Goal: Information Seeking & Learning: Learn about a topic

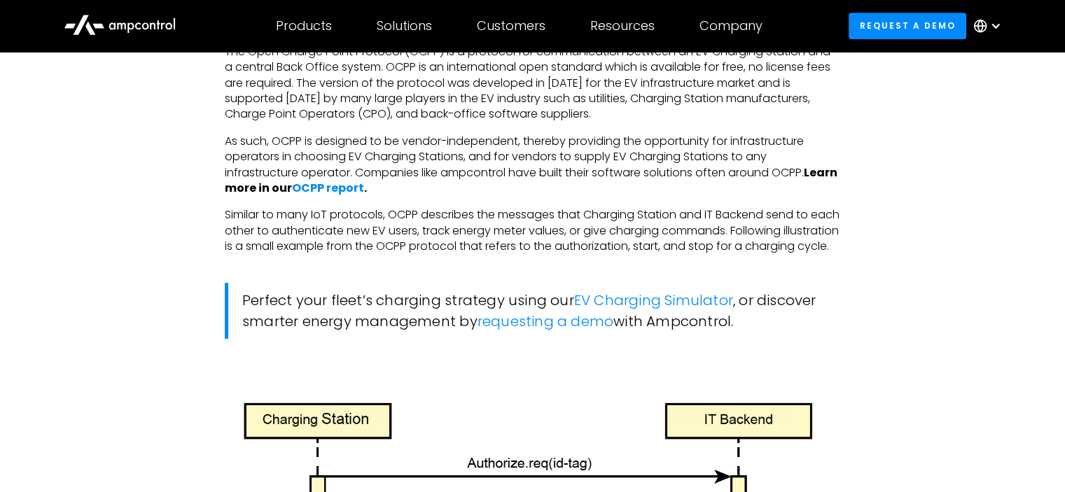
scroll to position [847, 0]
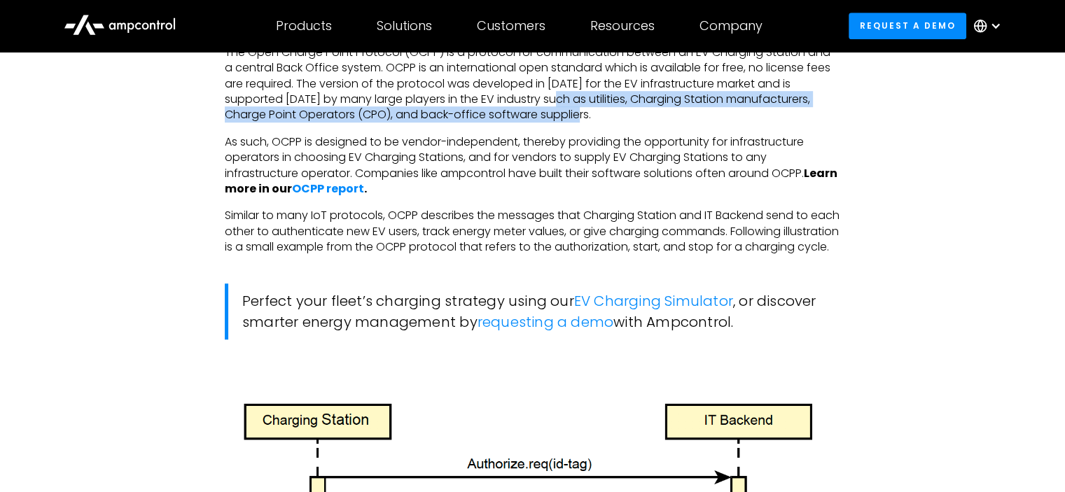
drag, startPoint x: 574, startPoint y: 100, endPoint x: 598, endPoint y: 113, distance: 26.9
click at [598, 113] on p "The Open Charge Point Protocol (OCPP) is a protocol for communication between a…" at bounding box center [532, 84] width 615 height 78
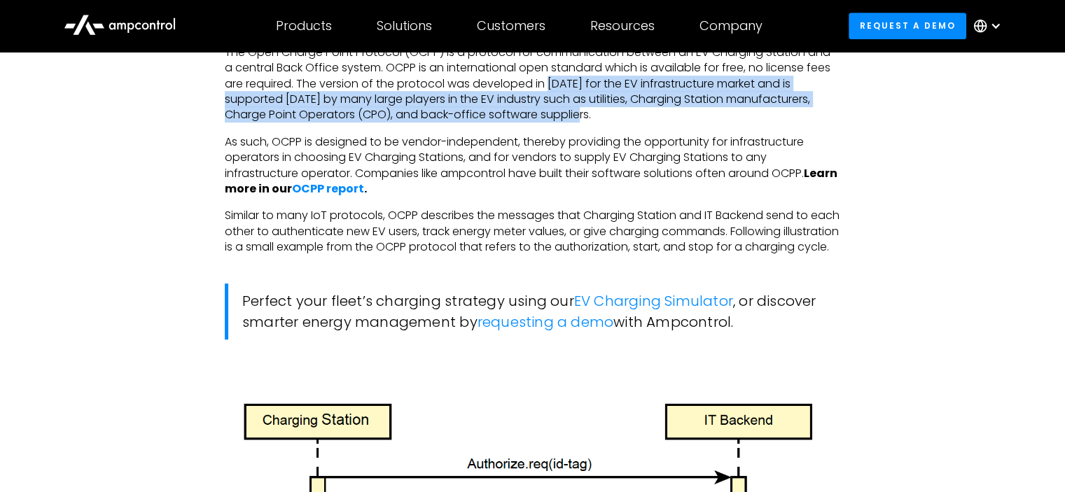
drag, startPoint x: 550, startPoint y: 83, endPoint x: 598, endPoint y: 120, distance: 59.9
click at [598, 120] on p "The Open Charge Point Protocol (OCPP) is a protocol for communication between a…" at bounding box center [532, 84] width 615 height 78
drag, startPoint x: 552, startPoint y: 82, endPoint x: 619, endPoint y: 120, distance: 77.1
click at [619, 120] on p "The Open Charge Point Protocol (OCPP) is a protocol for communication between a…" at bounding box center [532, 84] width 615 height 78
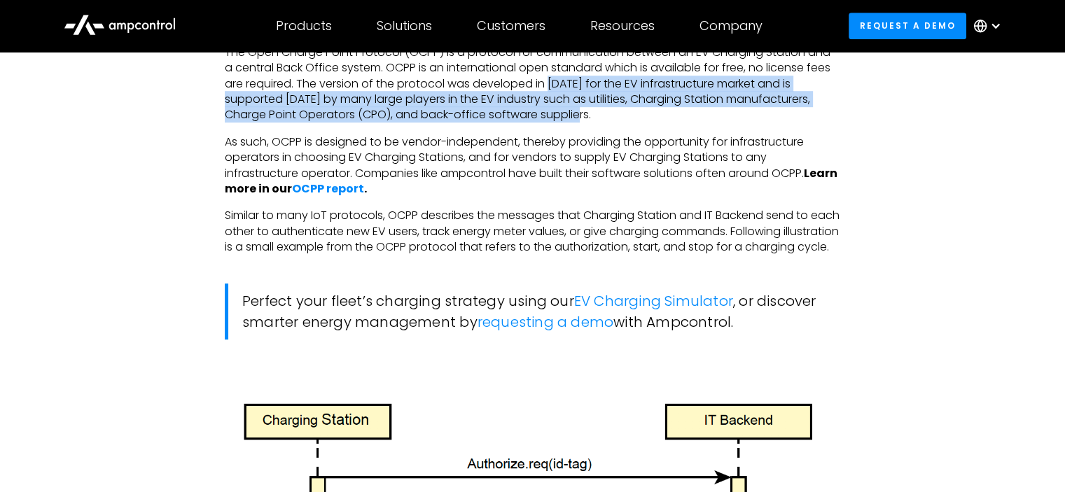
click at [619, 120] on p "The Open Charge Point Protocol (OCPP) is a protocol for communication between a…" at bounding box center [532, 84] width 615 height 78
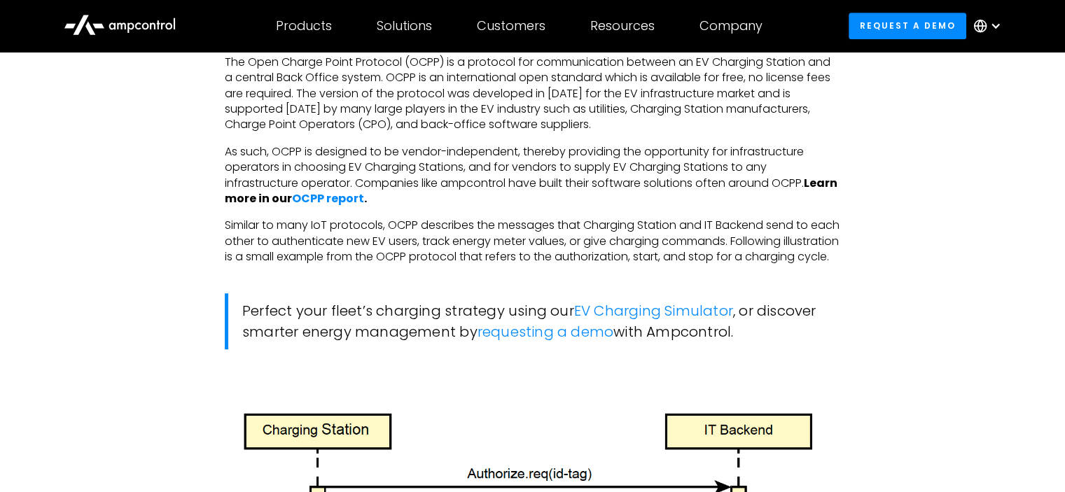
scroll to position [837, 0]
drag, startPoint x: 381, startPoint y: 112, endPoint x: 540, endPoint y: 111, distance: 159.6
click at [540, 111] on p "The Open Charge Point Protocol (OCPP) is a protocol for communication between a…" at bounding box center [532, 94] width 615 height 78
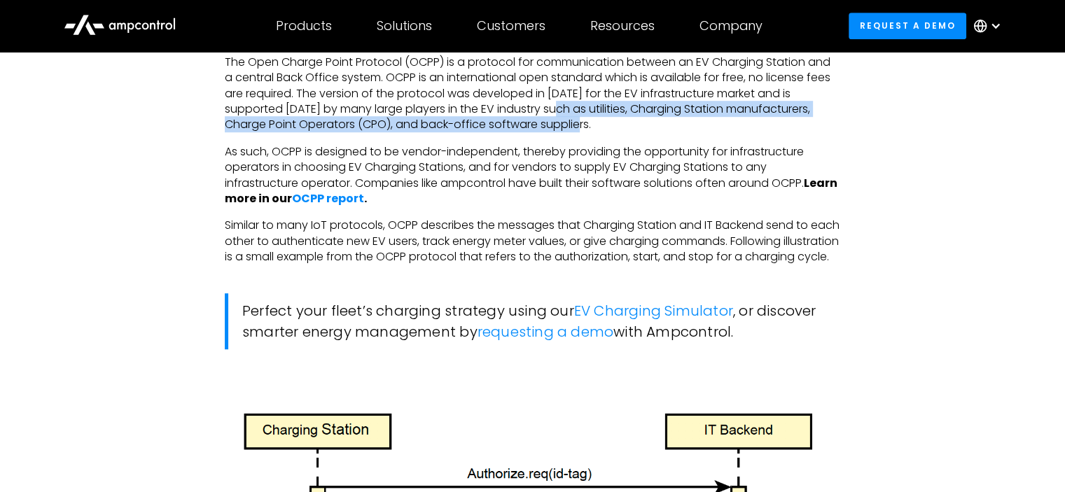
drag, startPoint x: 575, startPoint y: 111, endPoint x: 770, endPoint y: 131, distance: 195.7
click at [770, 131] on p "The Open Charge Point Protocol (OCPP) is a protocol for communication between a…" at bounding box center [532, 94] width 615 height 78
click at [661, 124] on p "The Open Charge Point Protocol (OCPP) is a protocol for communication between a…" at bounding box center [532, 94] width 615 height 78
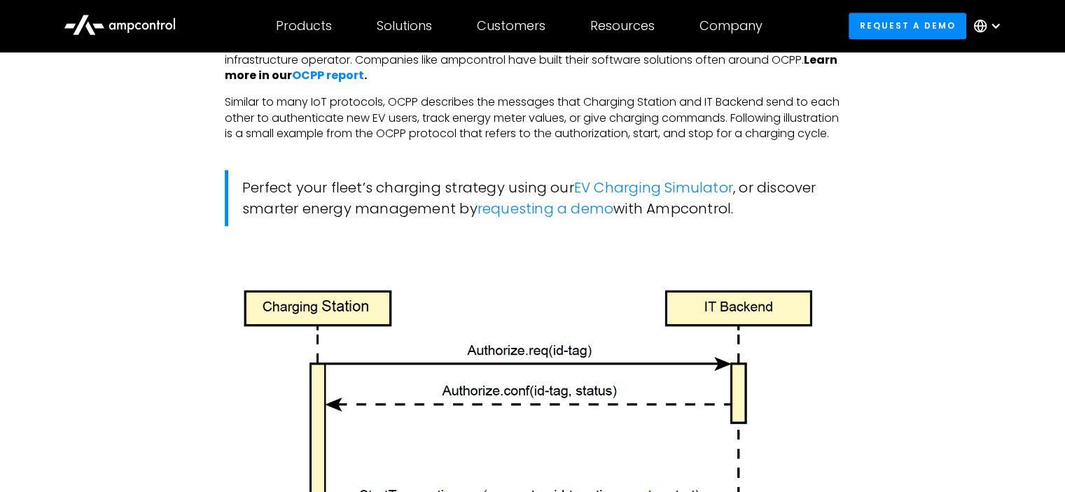
scroll to position [960, 0]
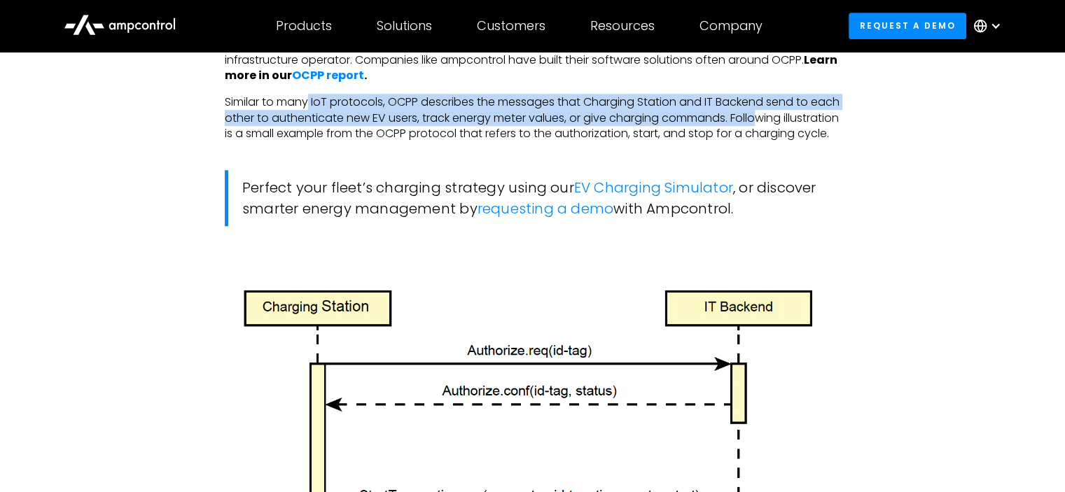
drag, startPoint x: 312, startPoint y: 102, endPoint x: 797, endPoint y: 122, distance: 484.8
click at [797, 122] on p "Similar to many IoT protocols, OCPP describes the messages that Charging Statio…" at bounding box center [532, 117] width 615 height 47
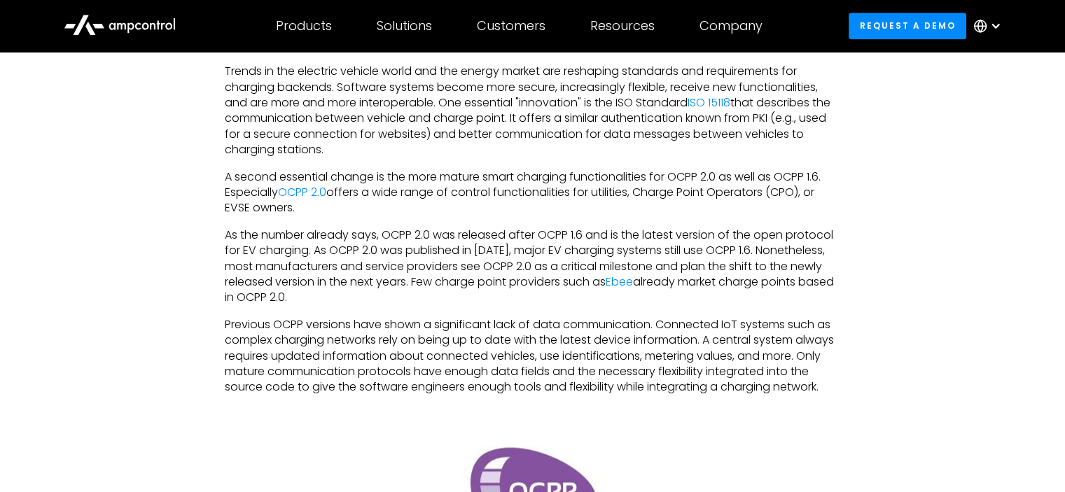
scroll to position [1926, 0]
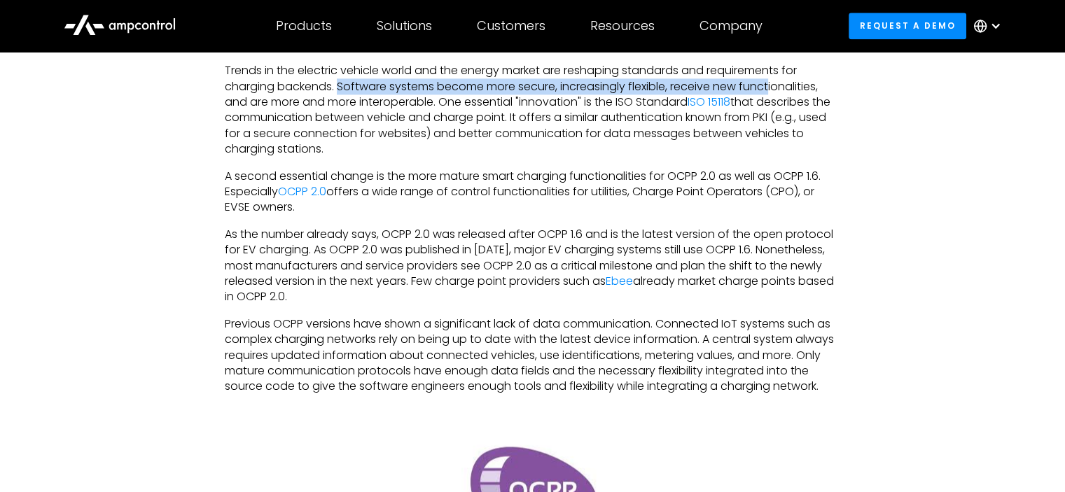
drag, startPoint x: 337, startPoint y: 101, endPoint x: 782, endPoint y: 100, distance: 444.5
click at [782, 100] on p "Trends in the electric vehicle world and the energy market are reshaping standa…" at bounding box center [532, 110] width 615 height 94
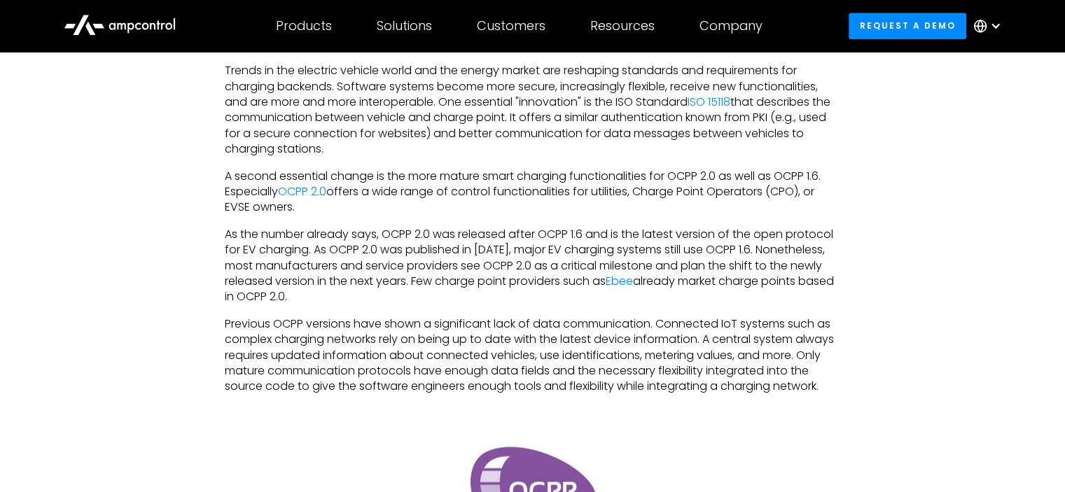
click at [850, 107] on div "What are OCPP and the open charging alliance (OCA)? ‍ The Open Charge Point Pro…" at bounding box center [532, 374] width 643 height 2962
drag, startPoint x: 341, startPoint y: 117, endPoint x: 437, endPoint y: 122, distance: 96.1
click at [437, 122] on p "Trends in the electric vehicle world and the energy market are reshaping standa…" at bounding box center [532, 110] width 615 height 94
drag, startPoint x: 444, startPoint y: 115, endPoint x: 713, endPoint y: 122, distance: 268.2
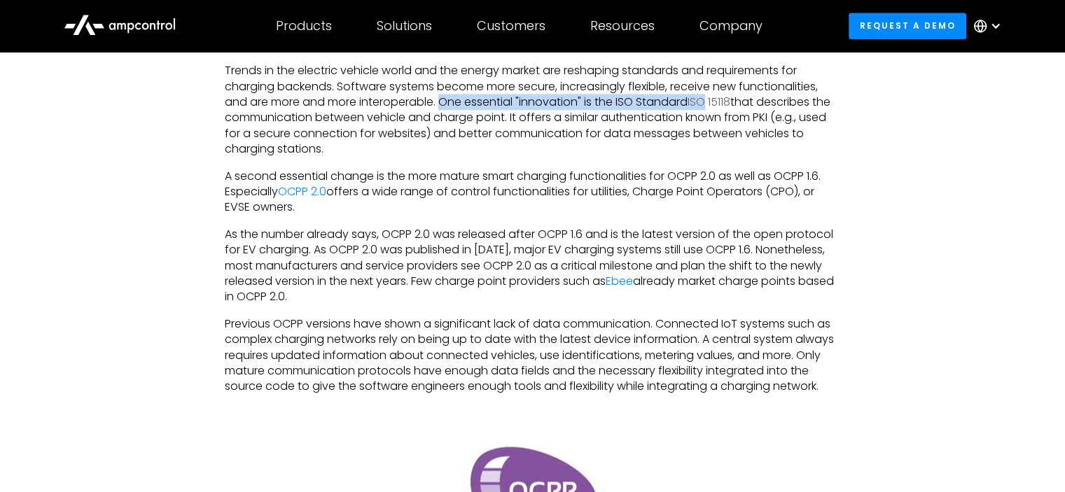
click at [713, 122] on p "Trends in the electric vehicle world and the energy market are reshaping standa…" at bounding box center [532, 110] width 615 height 94
click at [641, 216] on p "A second essential change is the more mature smart charging functionalities for…" at bounding box center [532, 192] width 615 height 47
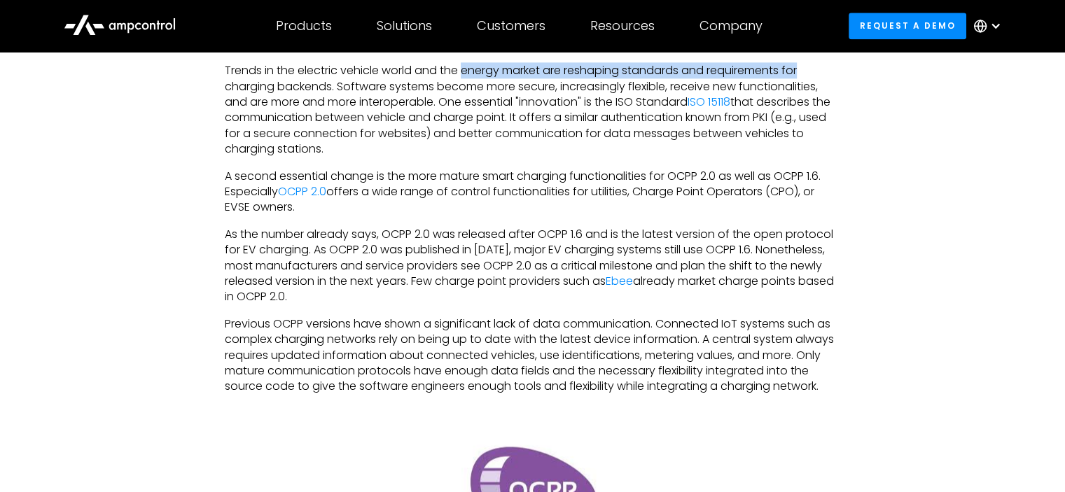
drag, startPoint x: 467, startPoint y: 83, endPoint x: 819, endPoint y: 85, distance: 352.1
click at [819, 85] on p "Trends in the electric vehicle world and the energy market are reshaping standa…" at bounding box center [532, 110] width 615 height 94
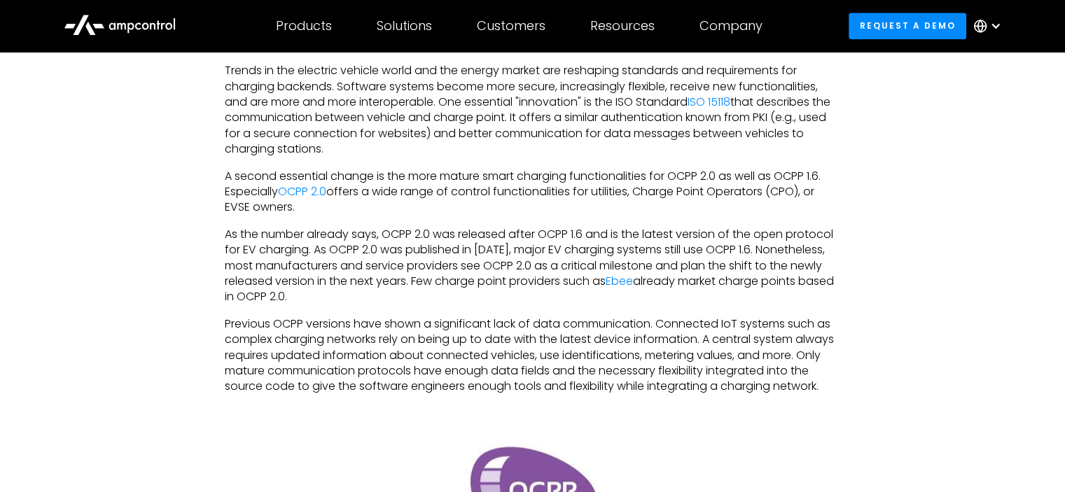
click at [311, 149] on p "Trends in the electric vehicle world and the energy market are reshaping standa…" at bounding box center [532, 110] width 615 height 94
drag, startPoint x: 339, startPoint y: 102, endPoint x: 682, endPoint y: 106, distance: 342.3
click at [682, 106] on p "Trends in the electric vehicle world and the energy market are reshaping standa…" at bounding box center [532, 110] width 615 height 94
click at [659, 101] on p "Trends in the electric vehicle world and the energy market are reshaping standa…" at bounding box center [532, 110] width 615 height 94
drag, startPoint x: 634, startPoint y: 102, endPoint x: 832, endPoint y: 99, distance: 198.1
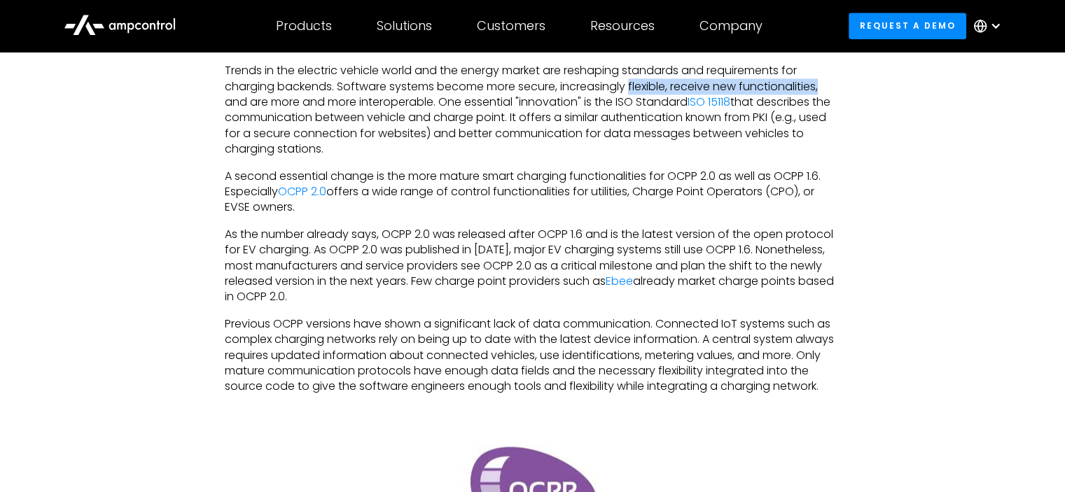
click at [832, 99] on p "Trends in the electric vehicle world and the energy market are reshaping standa…" at bounding box center [532, 110] width 615 height 94
click at [619, 194] on p "A second essential change is the more mature smart charging functionalities for…" at bounding box center [532, 192] width 615 height 47
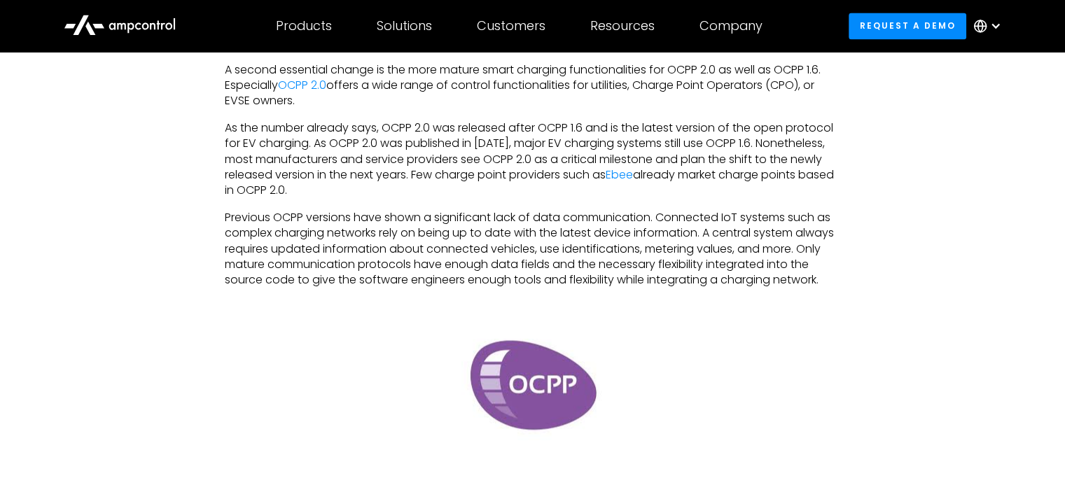
scroll to position [2031, 0]
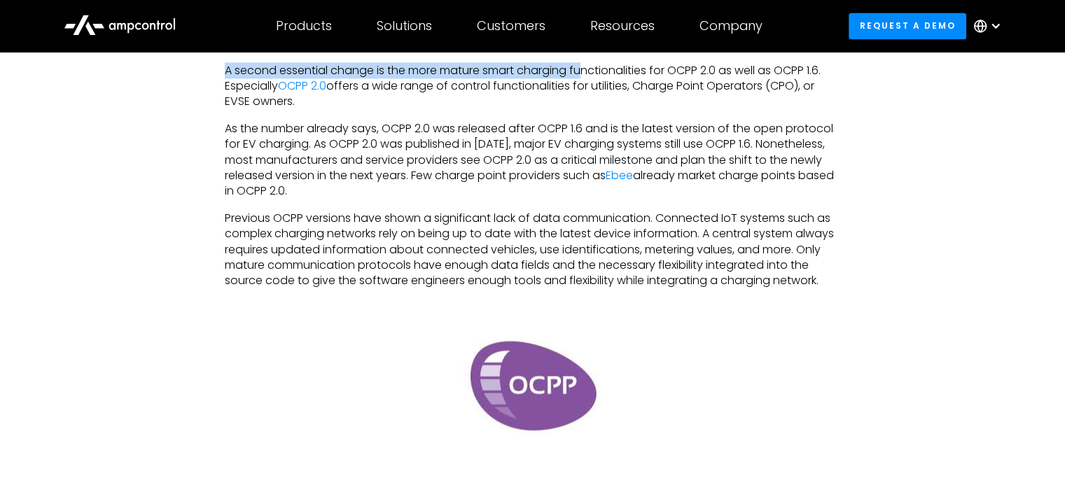
drag, startPoint x: 216, startPoint y: 86, endPoint x: 588, endPoint y: 90, distance: 371.7
click at [588, 90] on div "What are OCPP and the open charging alliance (OCA)? ‍ The Open Charge Point Pro…" at bounding box center [532, 269] width 643 height 2962
click at [588, 90] on p "A second essential change is the more mature smart charging functionalities for…" at bounding box center [532, 86] width 615 height 47
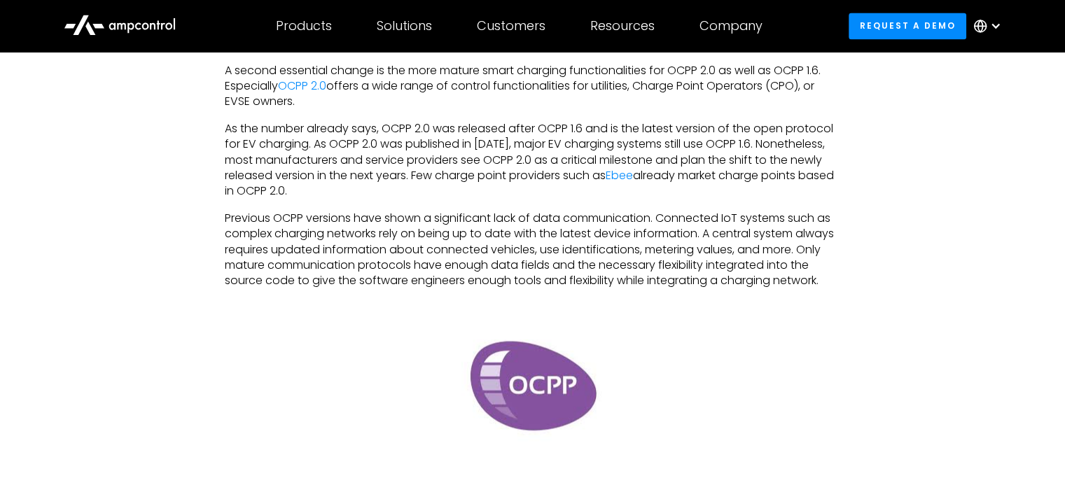
drag, startPoint x: 447, startPoint y: 86, endPoint x: 645, endPoint y: 108, distance: 200.0
click at [645, 108] on p "A second essential change is the more mature smart charging functionalities for…" at bounding box center [532, 86] width 615 height 47
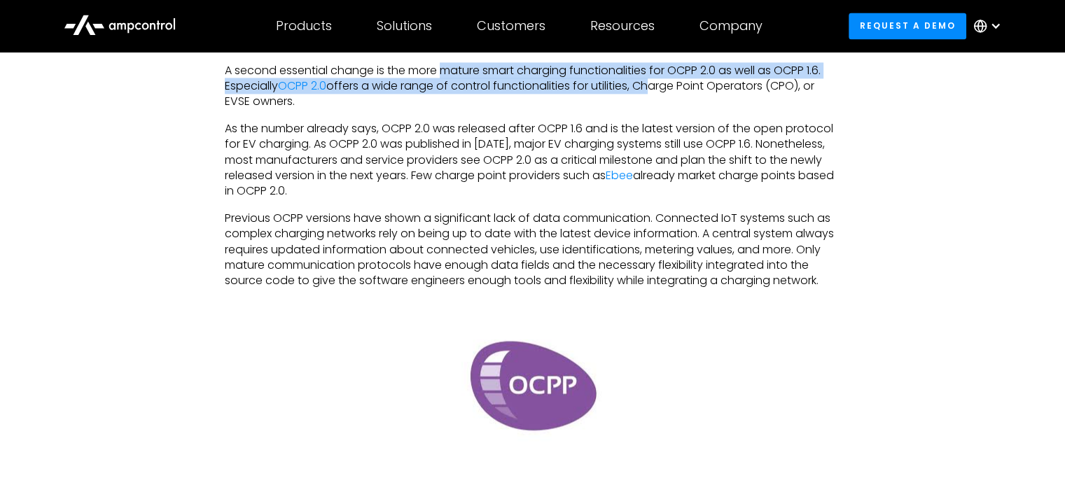
click at [645, 108] on p "A second essential change is the more mature smart charging functionalities for…" at bounding box center [532, 86] width 615 height 47
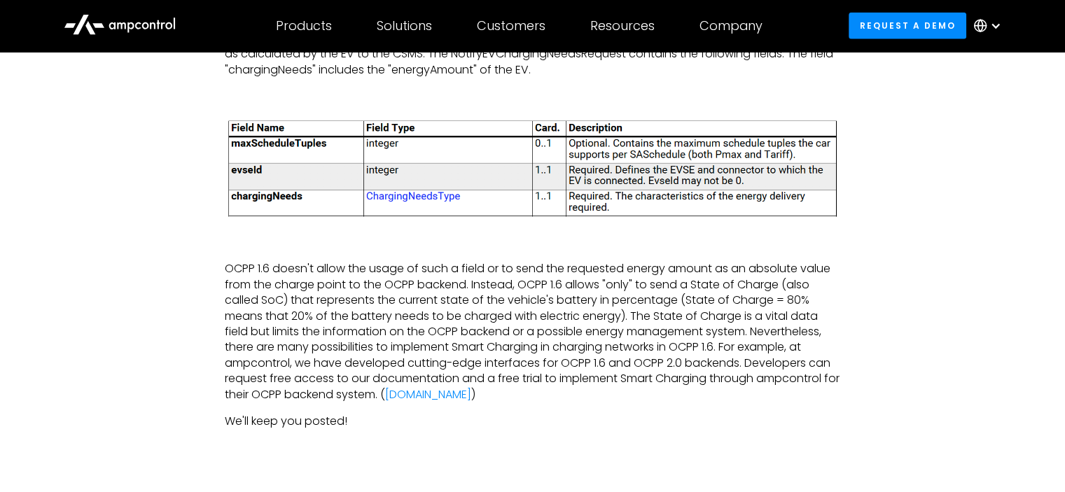
scroll to position [3329, 0]
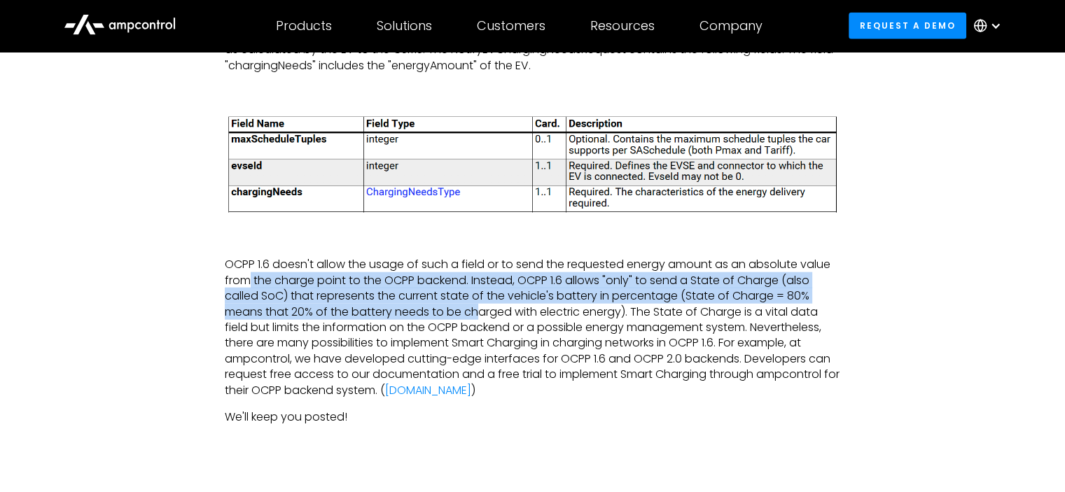
drag, startPoint x: 249, startPoint y: 318, endPoint x: 479, endPoint y: 336, distance: 230.3
click at [479, 336] on p "OCPP 1.6 doesn't allow the usage of such a field or to send the requested energ…" at bounding box center [532, 327] width 615 height 141
click at [314, 339] on p "OCPP 1.6 doesn't allow the usage of such a field or to send the requested energ…" at bounding box center [532, 327] width 615 height 141
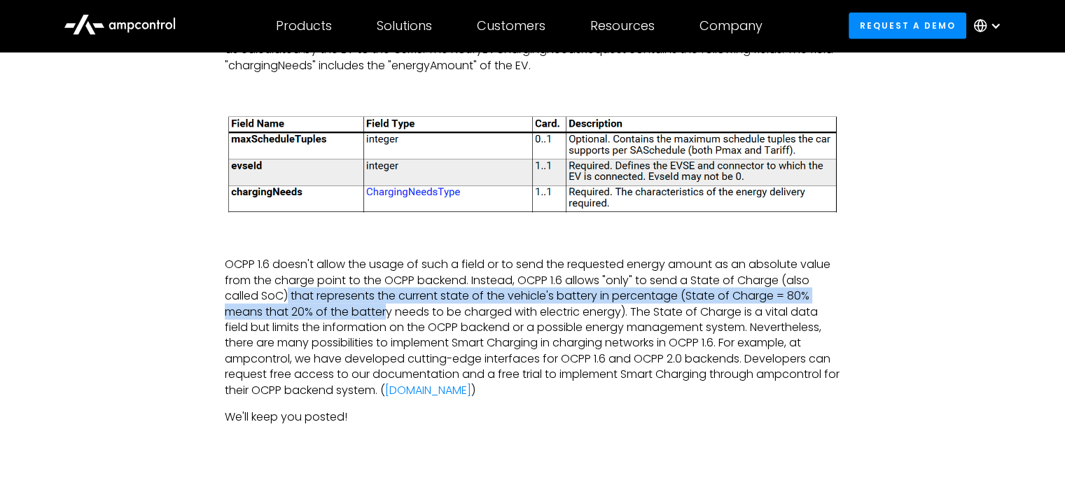
drag, startPoint x: 290, startPoint y: 323, endPoint x: 388, endPoint y: 346, distance: 100.7
click at [388, 346] on p "OCPP 1.6 doesn't allow the usage of such a field or to send the requested energ…" at bounding box center [532, 327] width 615 height 141
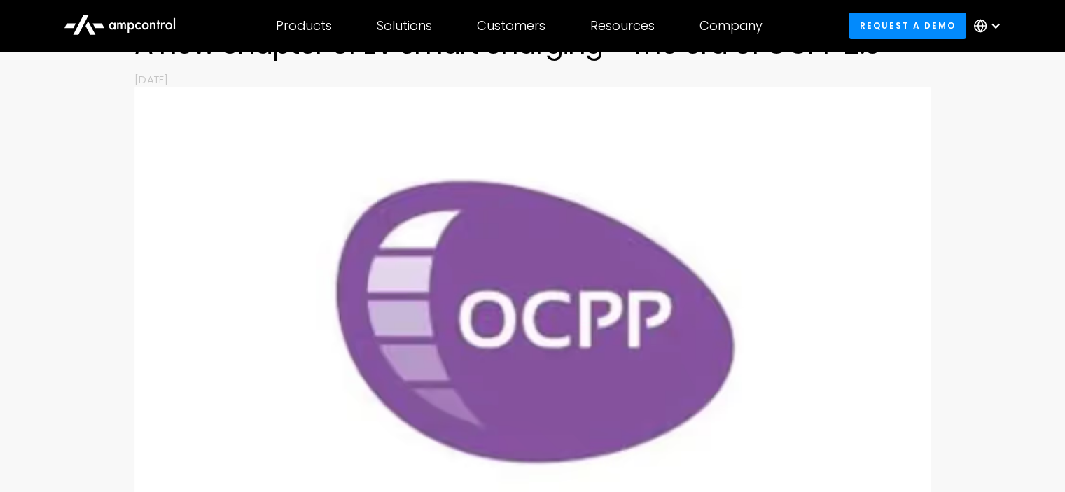
scroll to position [400, 0]
